Goal: Information Seeking & Learning: Check status

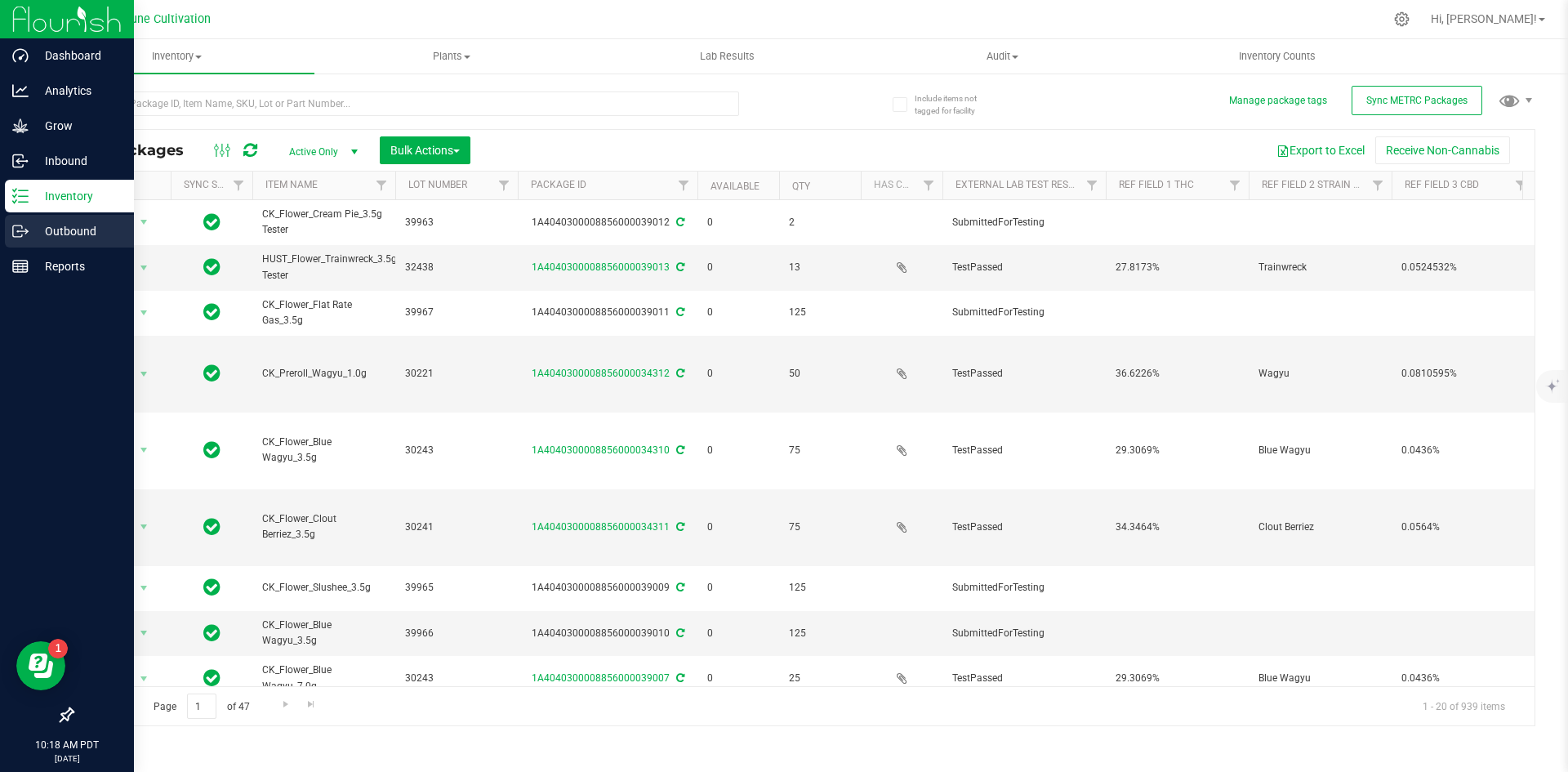
click at [26, 229] on icon at bounding box center [27, 230] width 3 height 3
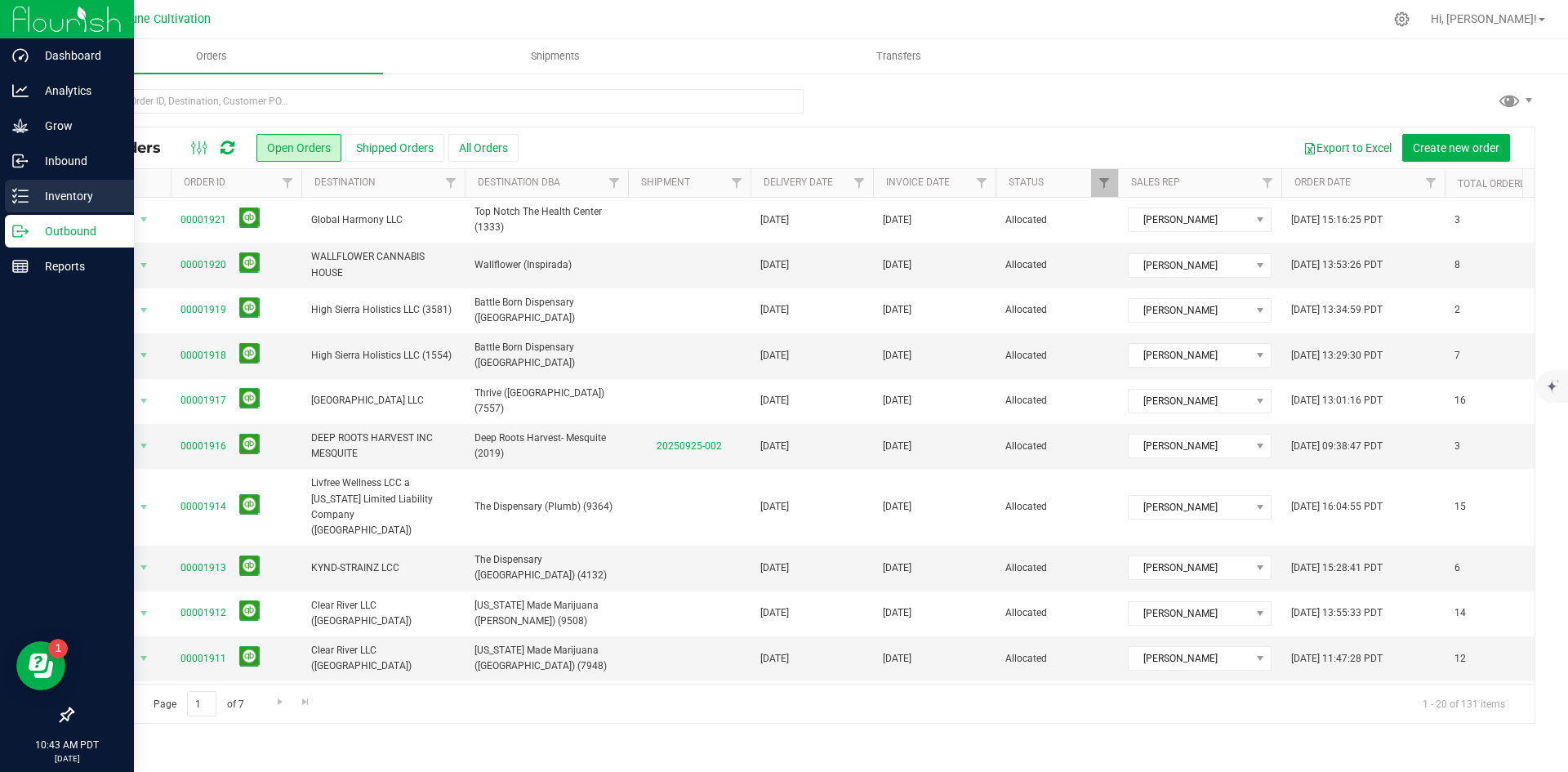
click at [36, 190] on p "Inventory" at bounding box center [77, 196] width 98 height 19
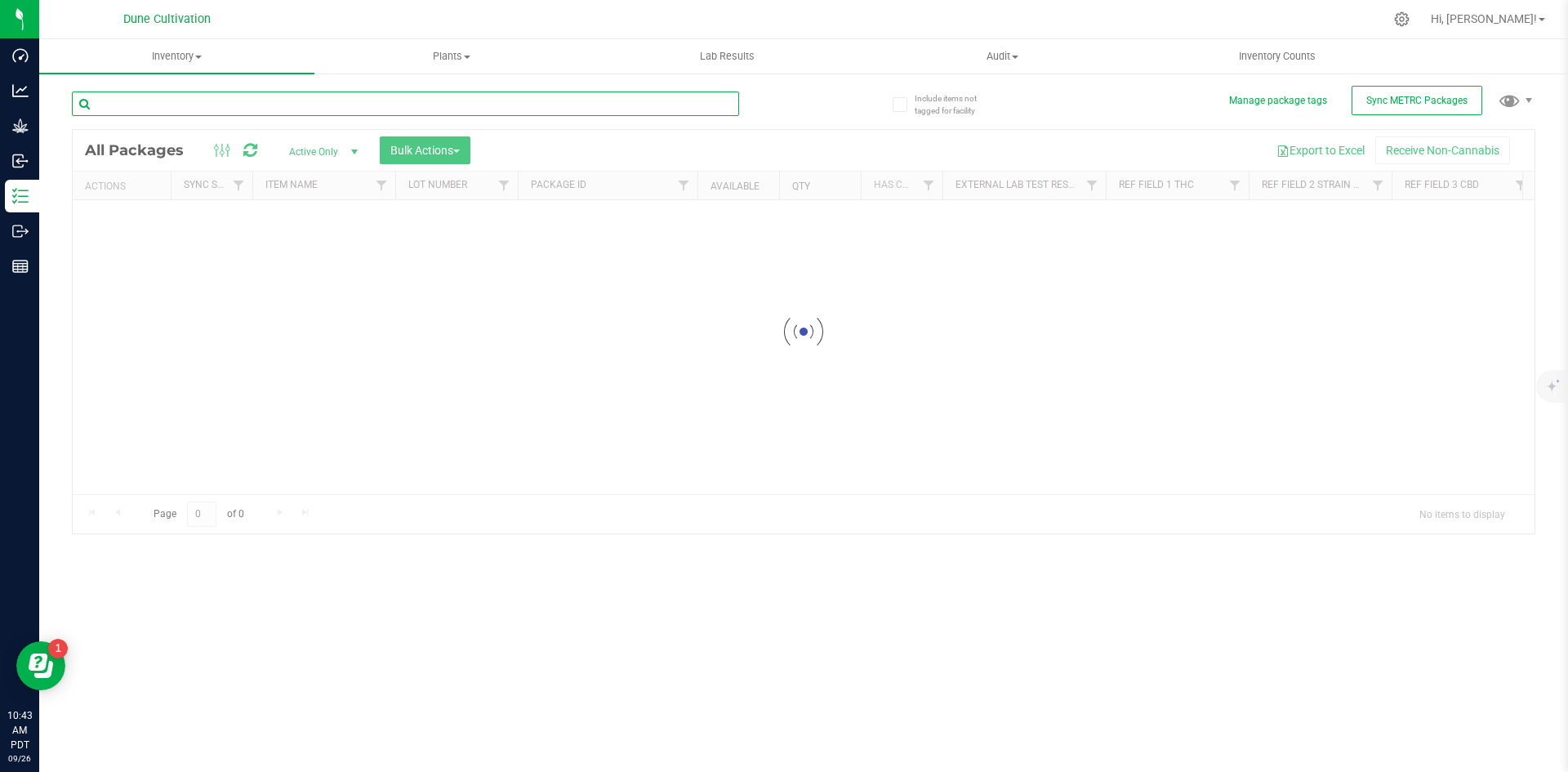
click at [291, 112] on input "text" at bounding box center [406, 103] width 667 height 25
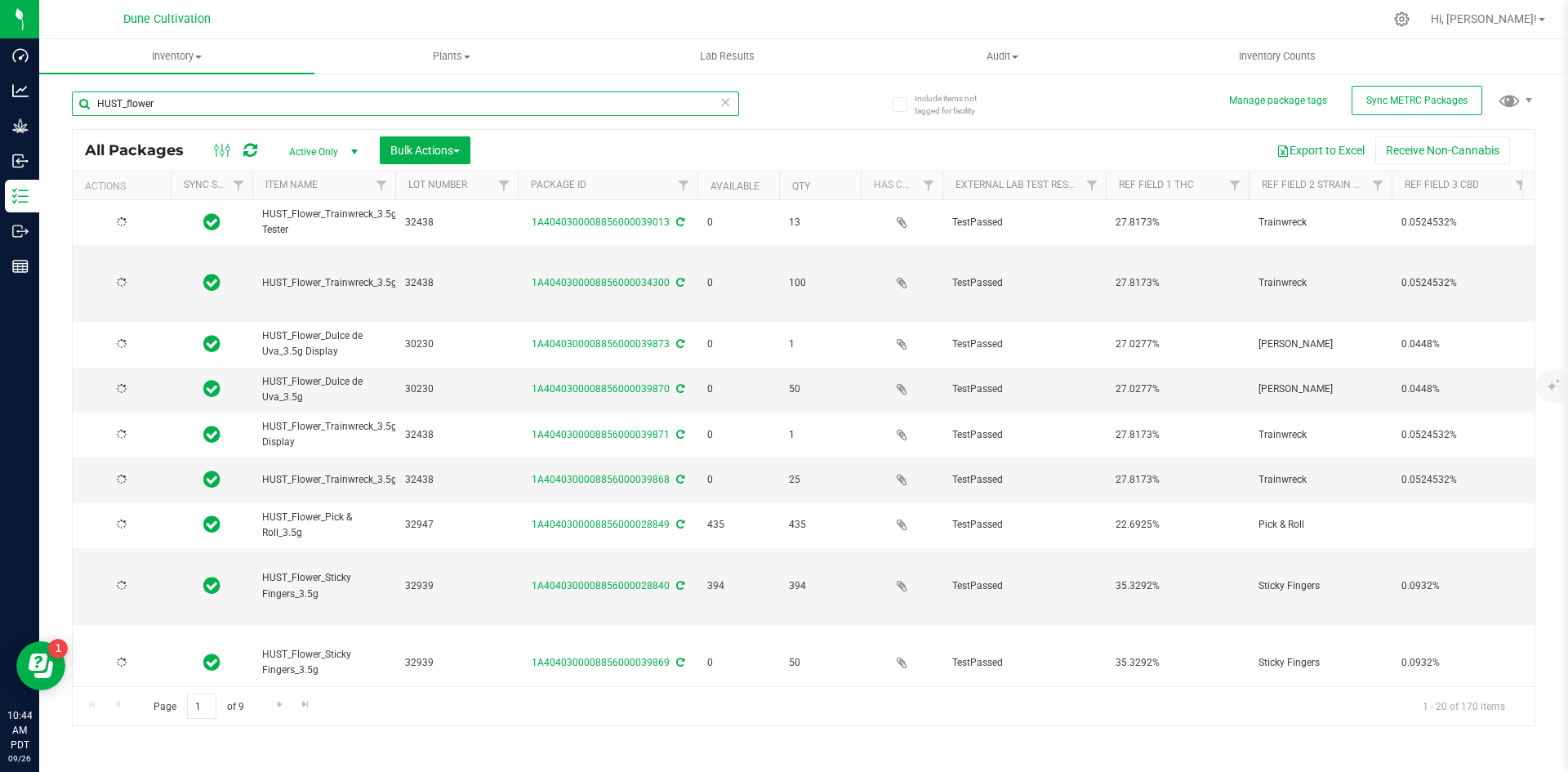
type input "HUST_flower"
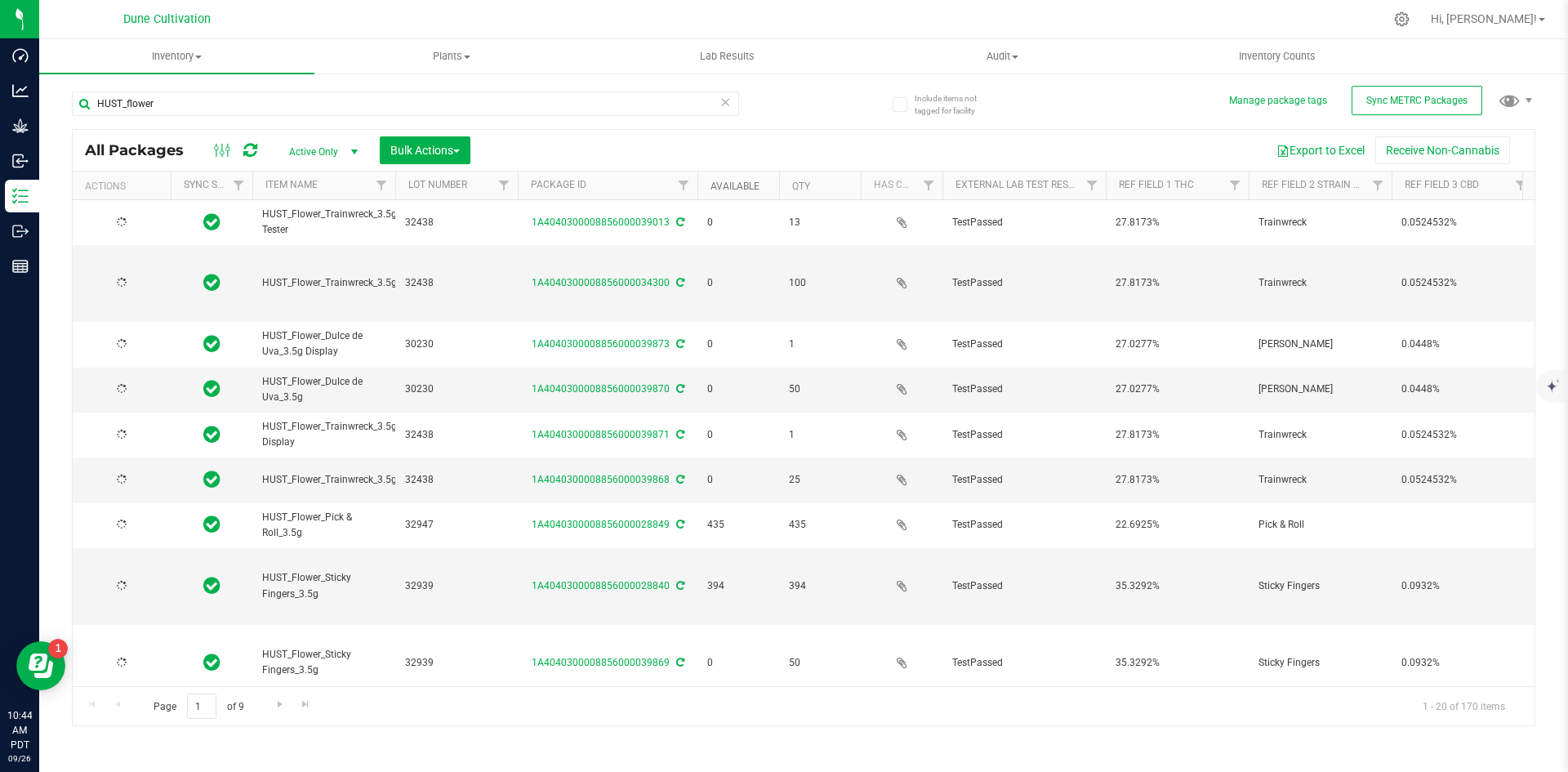
click at [734, 188] on link "Available" at bounding box center [735, 186] width 49 height 12
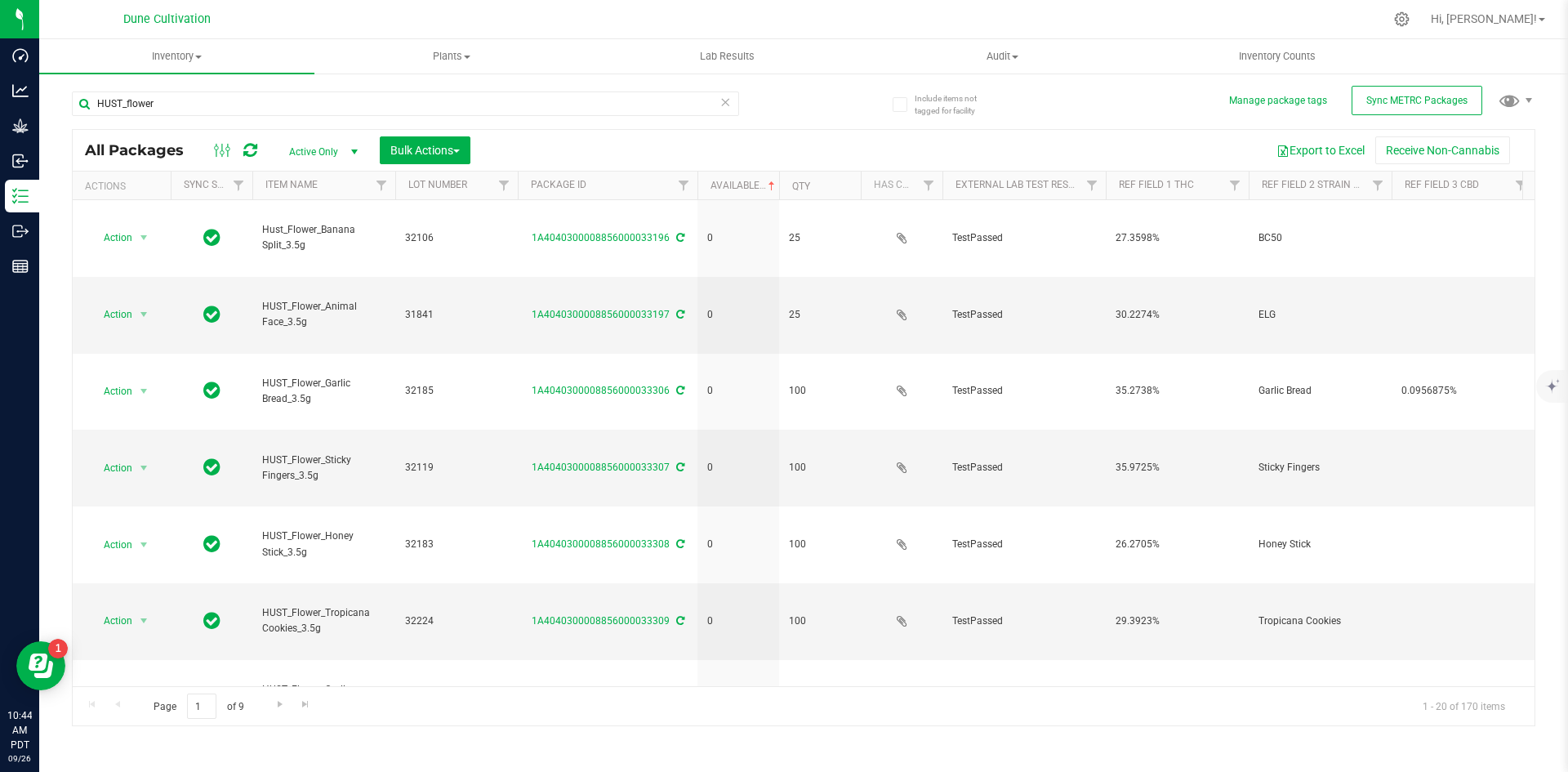
click at [732, 179] on th "Available" at bounding box center [738, 186] width 81 height 28
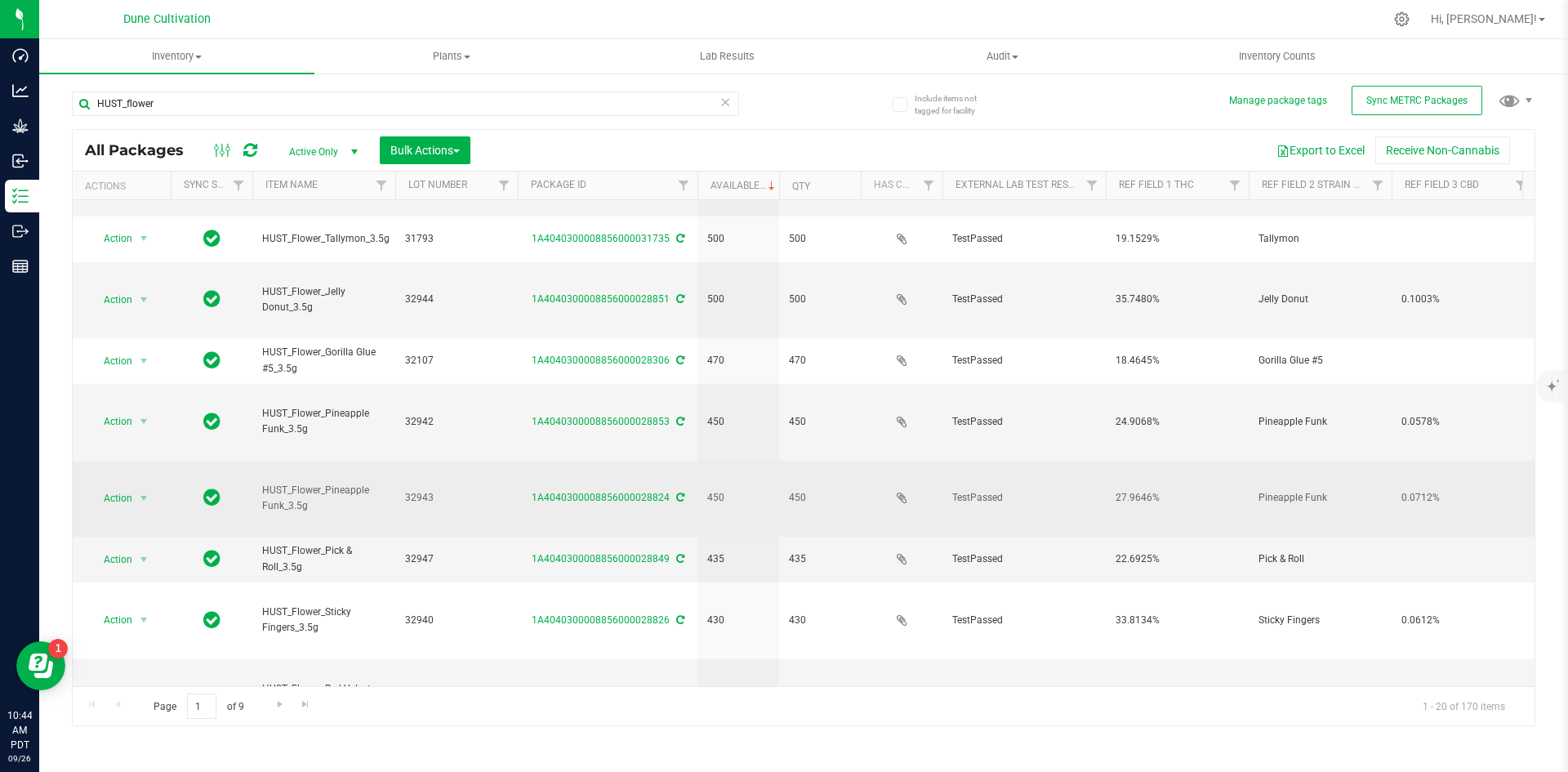
scroll to position [106, 0]
